Goal: Information Seeking & Learning: Learn about a topic

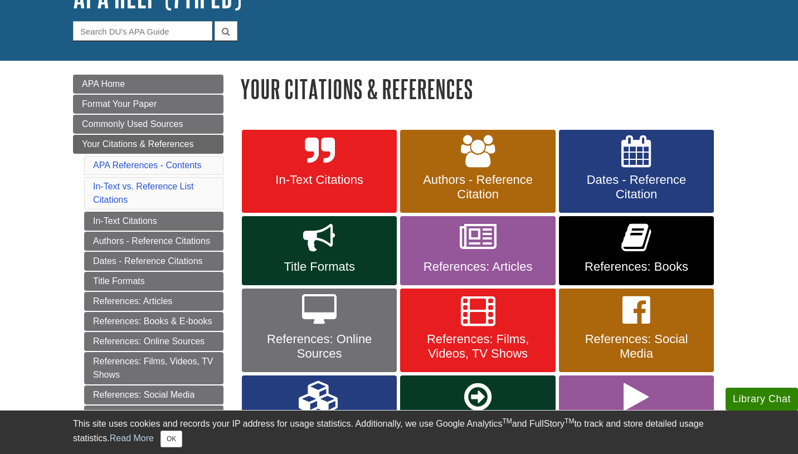
scroll to position [93, 0]
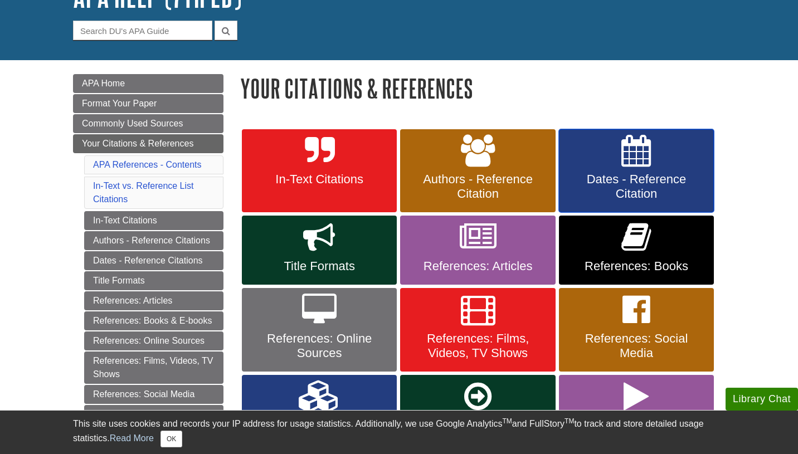
click at [629, 182] on span "Dates - Reference Citation" at bounding box center [637, 186] width 138 height 29
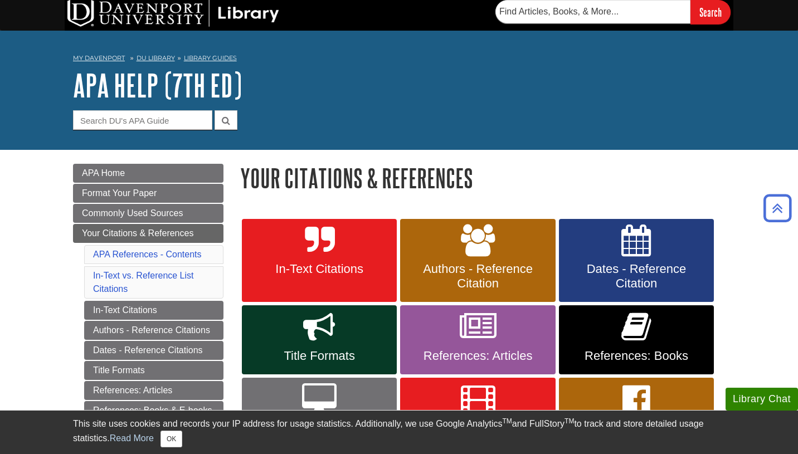
scroll to position [0, 0]
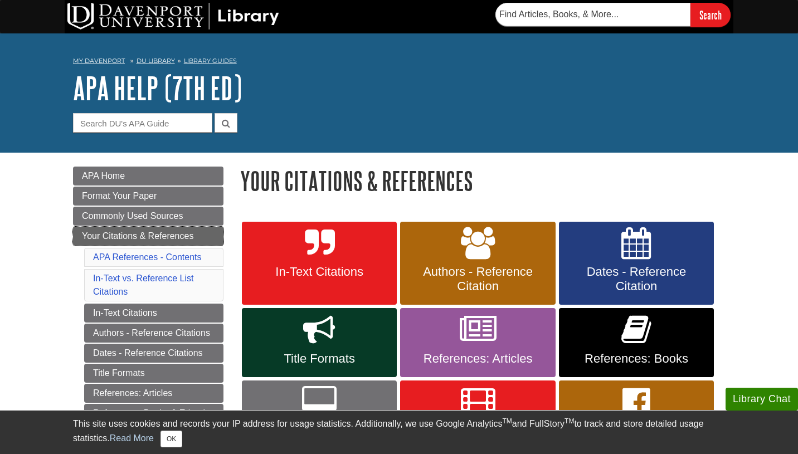
click at [174, 236] on span "Your Citations & References" at bounding box center [138, 235] width 112 height 9
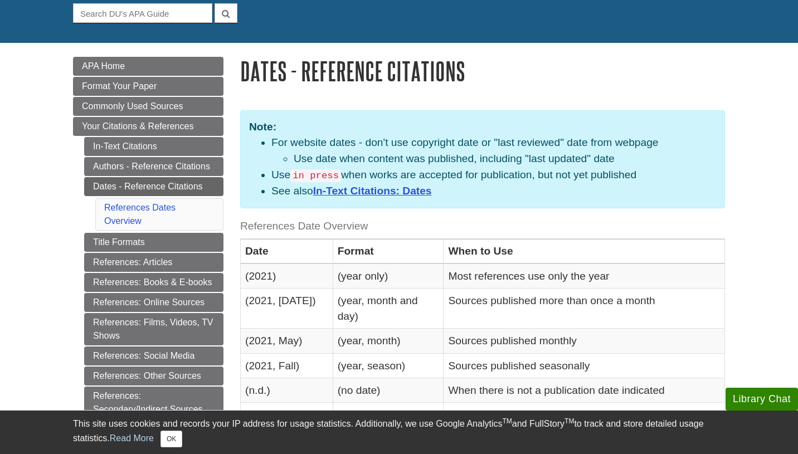
scroll to position [112, 0]
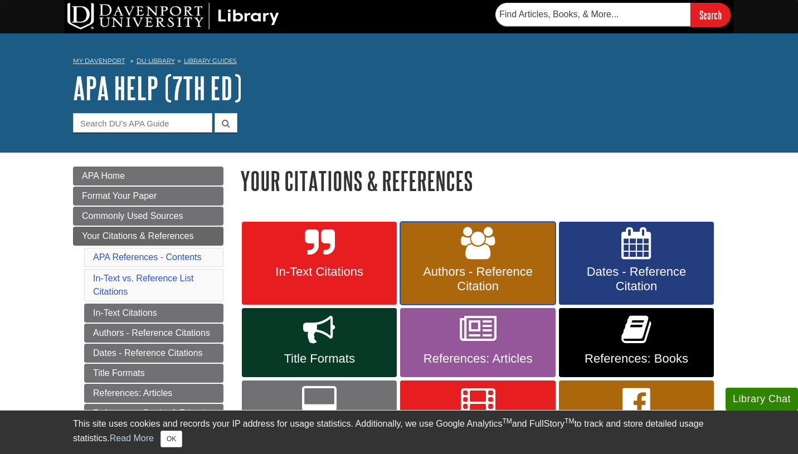
click at [444, 263] on link "Authors - Reference Citation" at bounding box center [477, 264] width 155 height 84
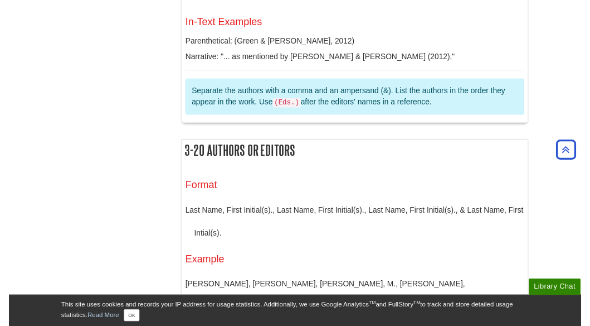
scroll to position [884, 0]
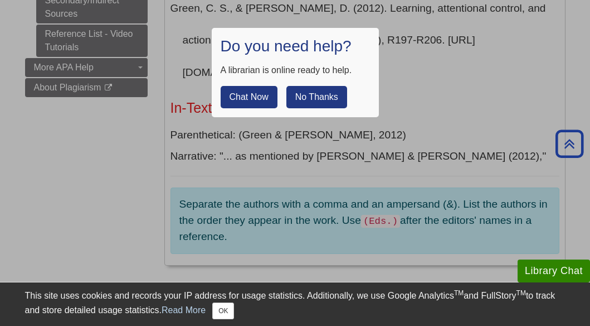
click at [314, 94] on button "No Thanks" at bounding box center [317, 97] width 61 height 22
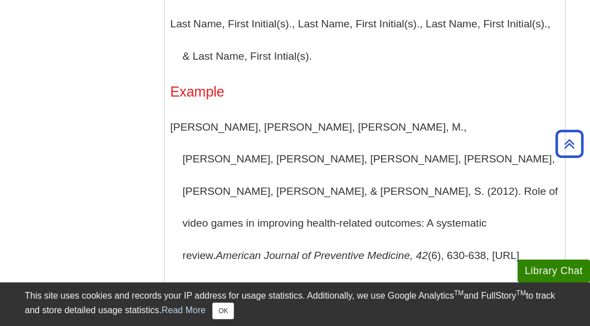
scroll to position [1243, 0]
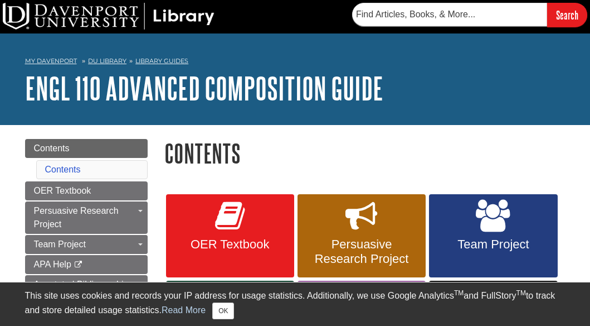
scroll to position [17, 0]
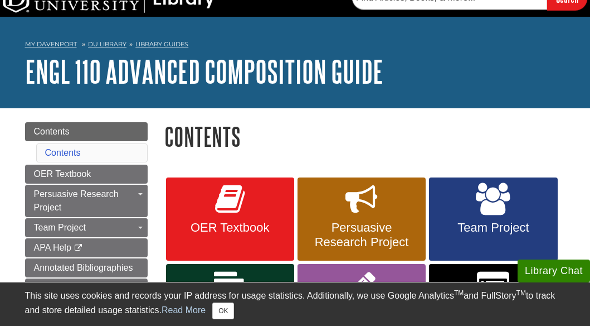
click at [86, 154] on li "Contents" at bounding box center [92, 152] width 112 height 19
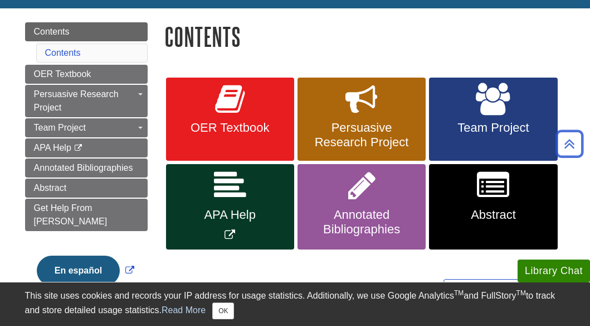
scroll to position [116, 0]
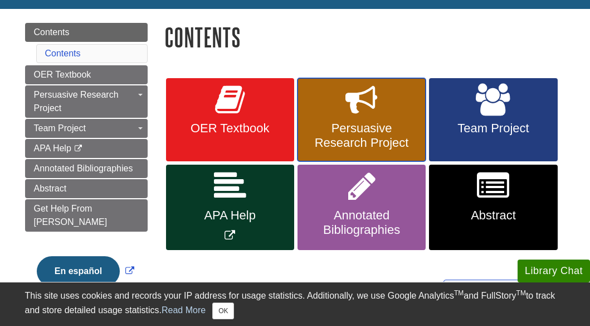
click at [345, 124] on span "Persuasive Research Project" at bounding box center [362, 135] width 112 height 29
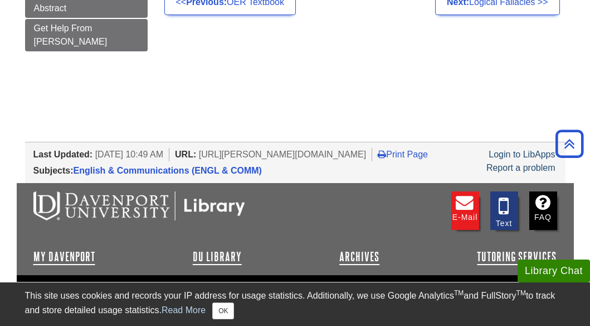
scroll to position [427, 0]
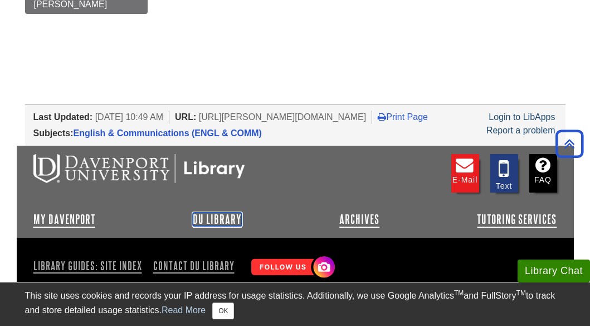
click at [222, 212] on link "DU Library" at bounding box center [217, 218] width 49 height 13
